Goal: Task Accomplishment & Management: Use online tool/utility

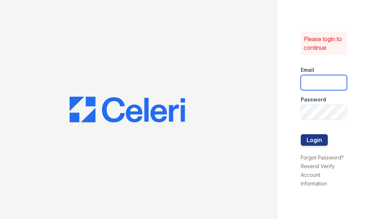
click at [322, 81] on input "email" at bounding box center [324, 82] width 46 height 15
type input "sgasanov@trinity-pm.com"
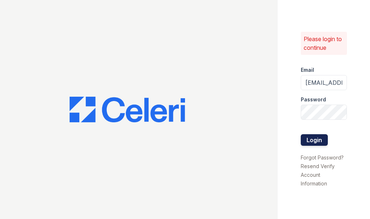
click at [312, 143] on button "Login" at bounding box center [314, 140] width 27 height 12
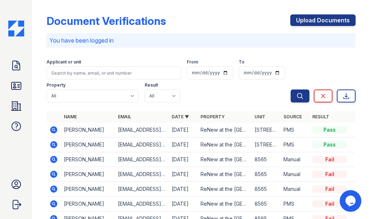
drag, startPoint x: 328, startPoint y: 0, endPoint x: 156, endPoint y: 9, distance: 172.1
click at [156, 9] on div "Document Verifications Upload Documents You have been logged in Filter Applican…" at bounding box center [200, 159] width 309 height 313
